Goal: Transaction & Acquisition: Subscribe to service/newsletter

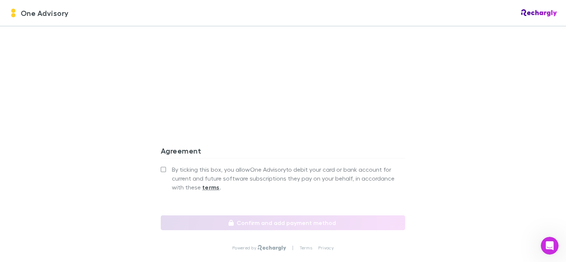
scroll to position [642, 0]
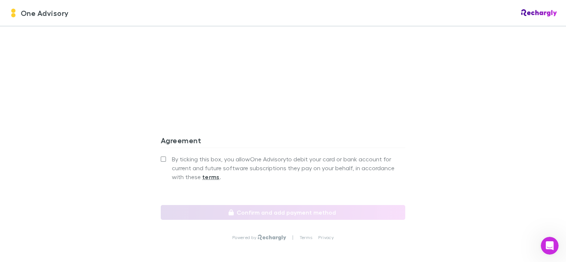
drag, startPoint x: 157, startPoint y: 160, endPoint x: 163, endPoint y: 160, distance: 5.9
click at [163, 160] on label "By ticking this box, you allow One Advisory to debit your card or bank account …" at bounding box center [283, 168] width 245 height 27
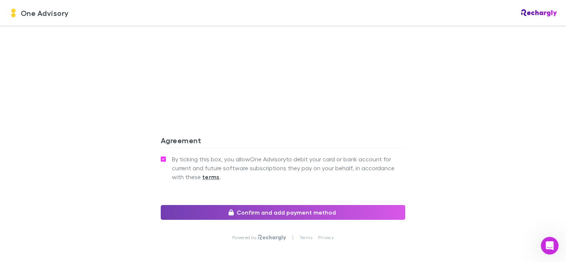
click at [263, 213] on button "Confirm and add payment method" at bounding box center [283, 212] width 245 height 15
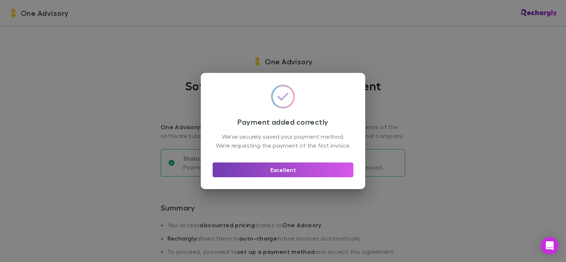
click at [293, 175] on button "Excellent" at bounding box center [283, 170] width 141 height 15
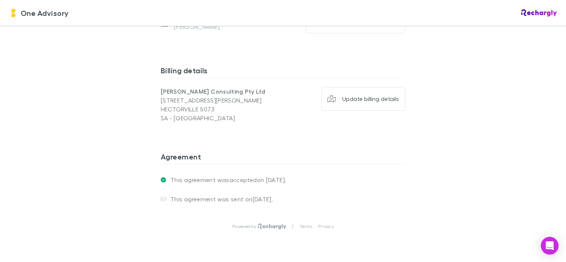
scroll to position [565, 0]
